Goal: Task Accomplishment & Management: Complete application form

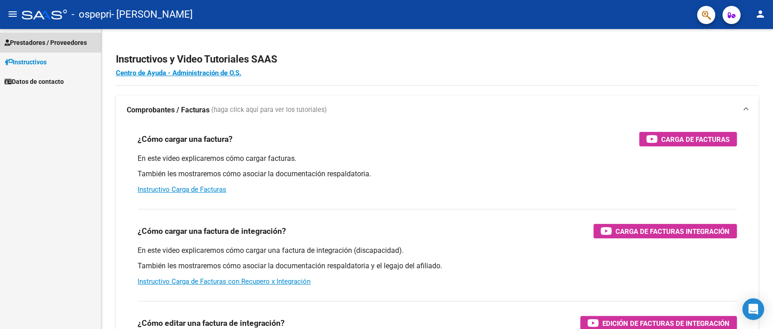
click at [43, 40] on span "Prestadores / Proveedores" at bounding box center [46, 43] width 82 height 10
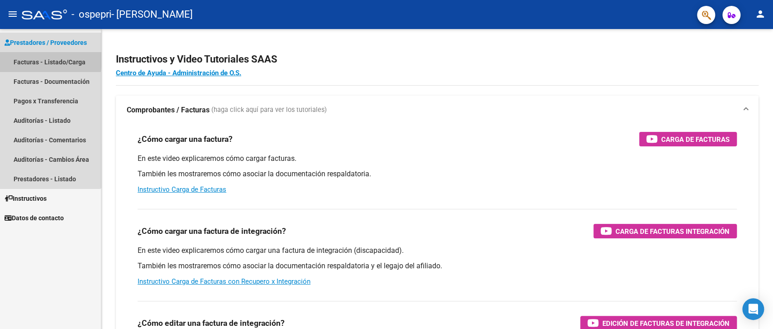
click at [31, 60] on link "Facturas - Listado/Carga" at bounding box center [50, 61] width 101 height 19
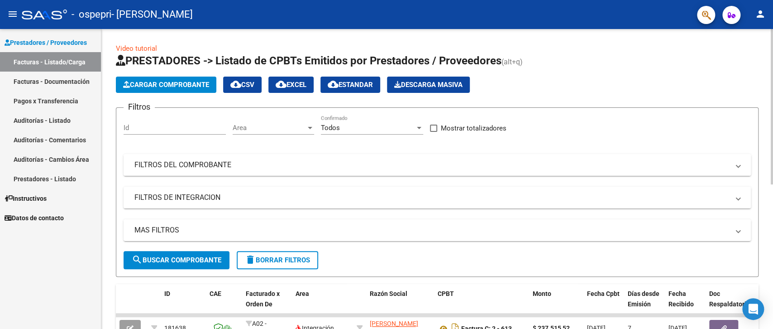
scroll to position [136, 0]
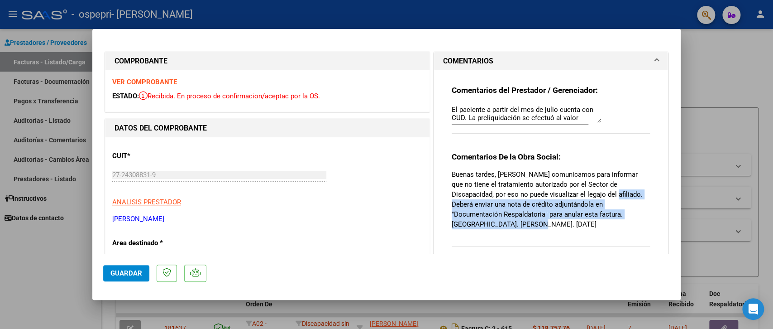
drag, startPoint x: 570, startPoint y: 192, endPoint x: 637, endPoint y: 215, distance: 70.6
click at [637, 215] on p "Buenas tardes, [PERSON_NAME] comunicamos para informar que no tiene el tratamie…" at bounding box center [551, 199] width 198 height 60
click at [569, 197] on p "Buenas tardes, [PERSON_NAME] comunicamos para informar que no tiene el tratamie…" at bounding box center [551, 199] width 198 height 60
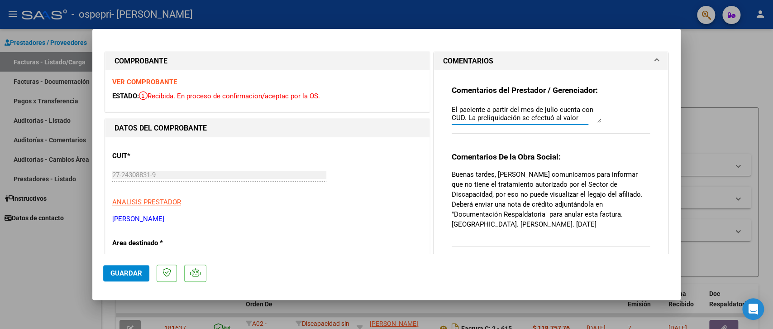
scroll to position [16, 0]
click at [589, 105] on textarea "El paciente a partir del mes de julio cuenta con CUD. La preliquidación se efec…" at bounding box center [526, 114] width 149 height 18
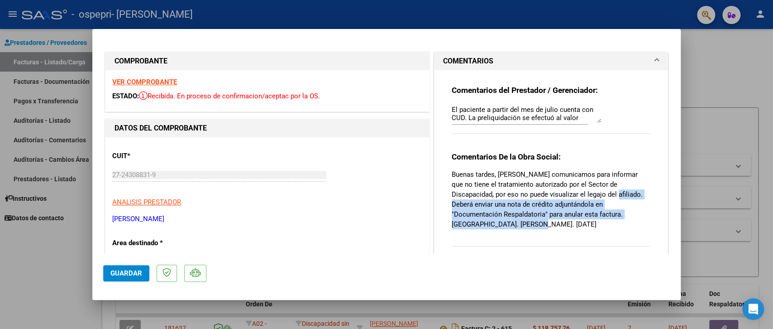
drag, startPoint x: 569, startPoint y: 192, endPoint x: 633, endPoint y: 212, distance: 67.9
click at [633, 212] on p "Buenas tardes, [PERSON_NAME] comunicamos para informar que no tiene el tratamie…" at bounding box center [551, 199] width 198 height 60
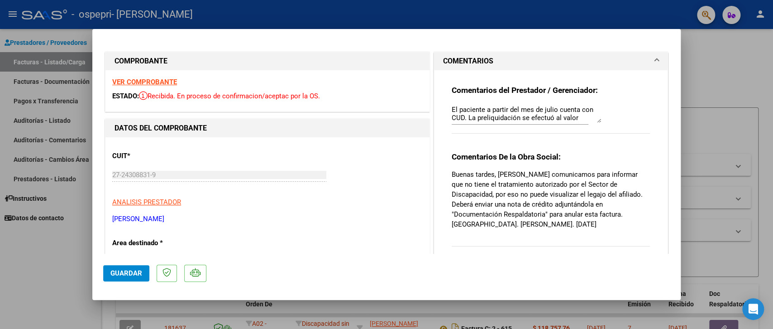
click at [554, 184] on p "Buenas tardes, [PERSON_NAME] comunicamos para informar que no tiene el tratamie…" at bounding box center [551, 199] width 198 height 60
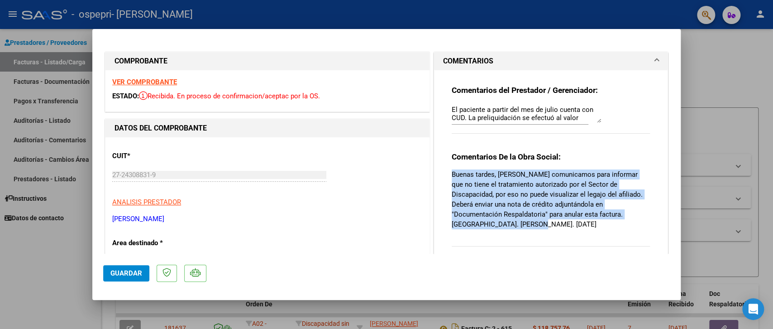
drag, startPoint x: 446, startPoint y: 176, endPoint x: 630, endPoint y: 216, distance: 188.6
click at [630, 216] on p "Buenas tardes, [PERSON_NAME] comunicamos para informar que no tiene el tratamie…" at bounding box center [551, 199] width 198 height 60
copy p "Buenas tardes, [PERSON_NAME] comunicamos para informar que no tiene el tratamie…"
click at [587, 174] on p "Buenas tardes, [PERSON_NAME] comunicamos para informar que no tiene el tratamie…" at bounding box center [551, 199] width 198 height 60
